Goal: Task Accomplishment & Management: Use online tool/utility

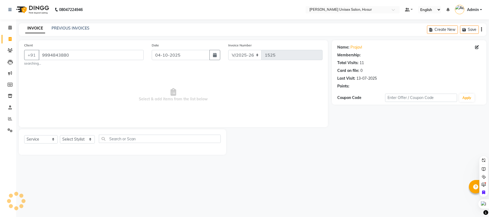
select select "6189"
select select "service"
select select "45674"
click at [60, 135] on select "Select Stylist [PERSON_NAME] [PERSON_NAME] Manager [PERSON_NAME] [PERSON_NAME] …" at bounding box center [77, 139] width 35 height 8
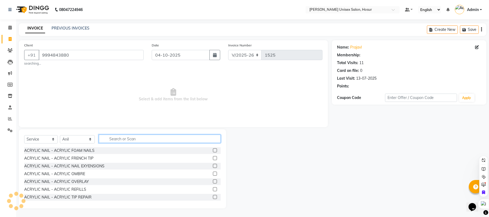
click at [126, 139] on input "text" at bounding box center [160, 139] width 122 height 8
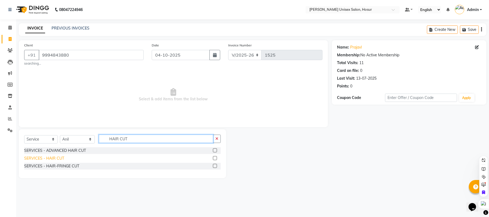
type input "HAIR CUT"
click at [50, 157] on div "SERVICES - HAIR CUT" at bounding box center [44, 159] width 40 height 6
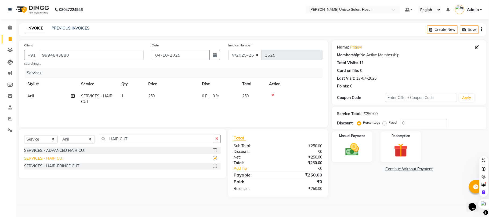
checkbox input "false"
click at [134, 139] on input "HAIR CUT" at bounding box center [156, 139] width 114 height 8
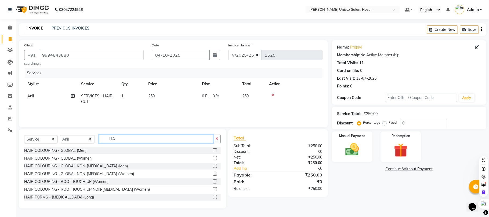
type input "H"
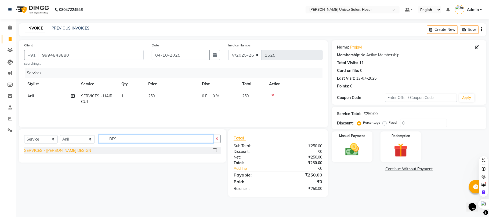
type input "DES"
click at [60, 152] on div "SERVICES - [PERSON_NAME] DESIGN" at bounding box center [57, 151] width 67 height 6
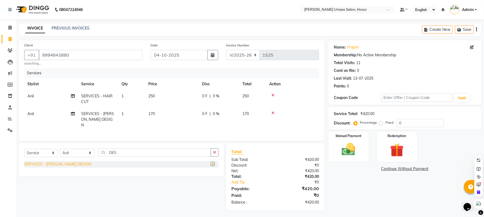
checkbox input "false"
click at [420, 122] on input "0" at bounding box center [420, 123] width 47 height 8
click at [347, 197] on div "Name: Prajavl Membership: No Active Membership Total Visits: 11 Card on file: 0…" at bounding box center [406, 125] width 157 height 171
click at [410, 126] on input "number" at bounding box center [420, 123] width 47 height 8
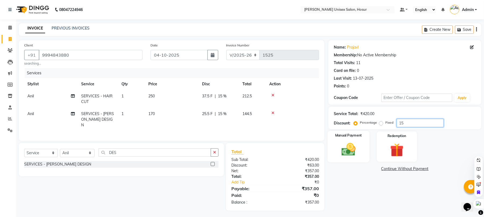
type input "15"
click at [350, 156] on img at bounding box center [348, 150] width 23 height 16
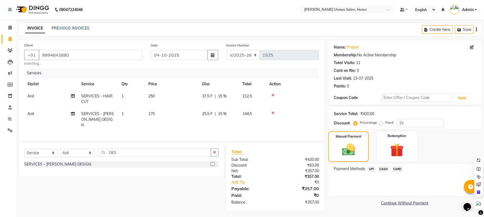
click at [373, 170] on span "UPI" at bounding box center [371, 169] width 8 height 6
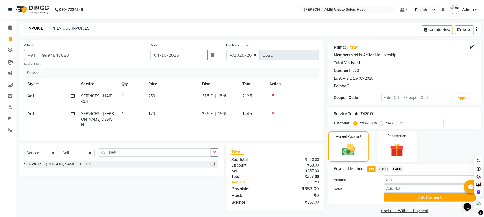
scroll to position [6, 0]
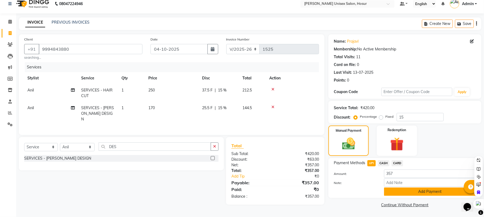
click at [408, 191] on button "Add Payment" at bounding box center [430, 192] width 92 height 8
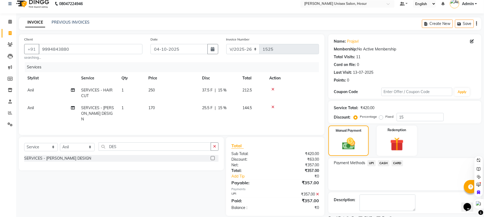
scroll to position [29, 0]
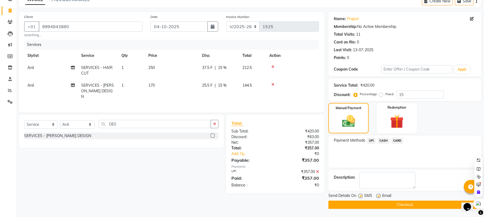
click at [414, 204] on button "Checkout" at bounding box center [404, 205] width 153 height 8
